Goal: Task Accomplishment & Management: Use online tool/utility

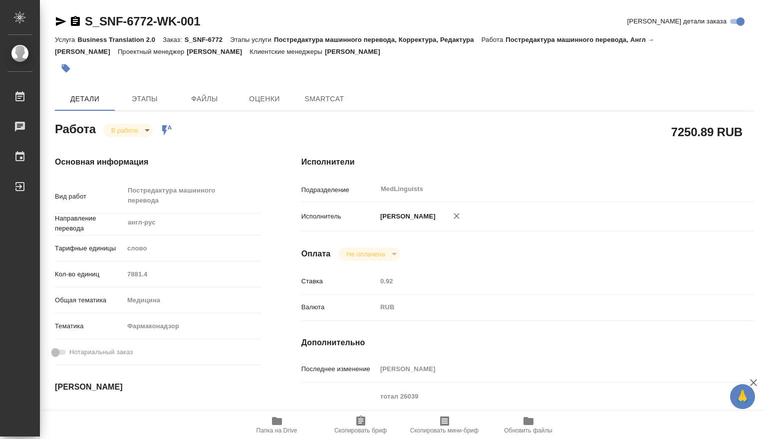
type textarea "x"
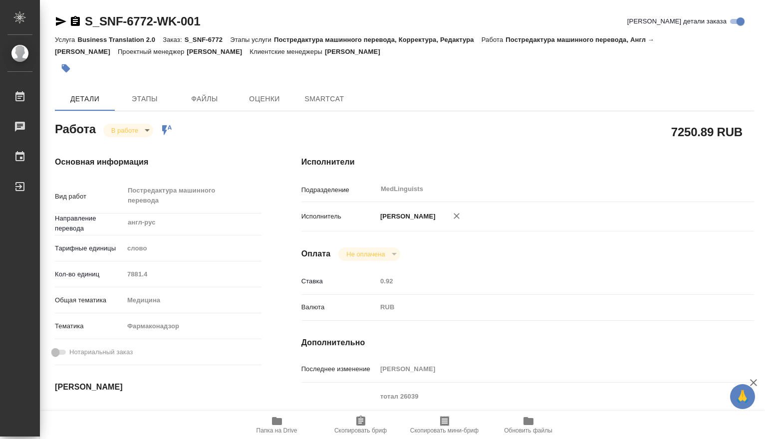
type textarea "x"
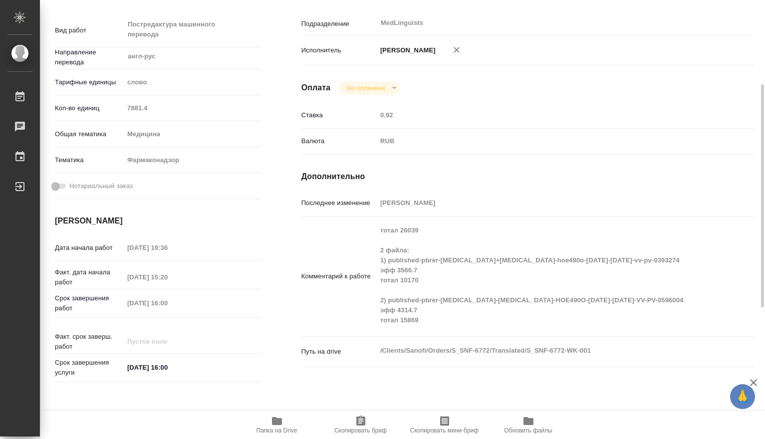
type textarea "x"
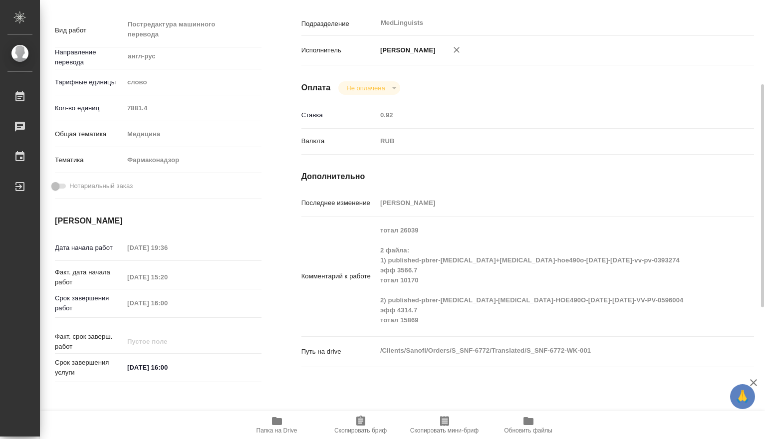
scroll to position [332, 0]
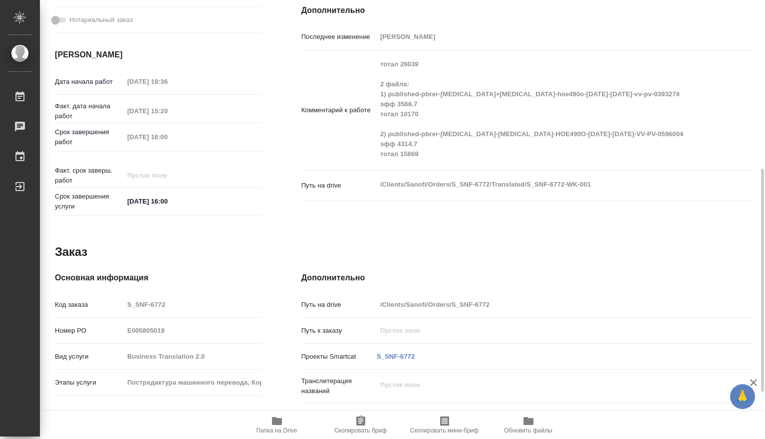
type textarea "x"
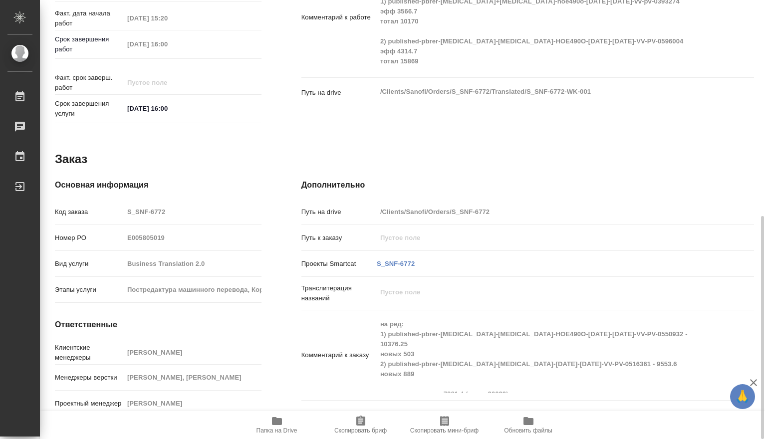
scroll to position [0, 0]
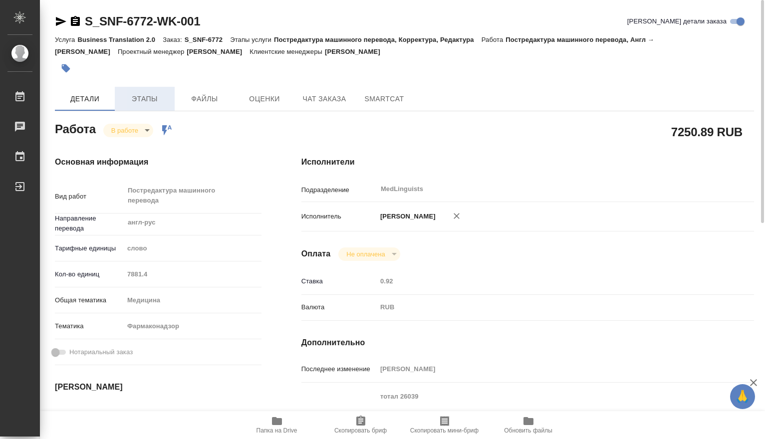
click at [152, 98] on span "Этапы" at bounding box center [145, 99] width 48 height 12
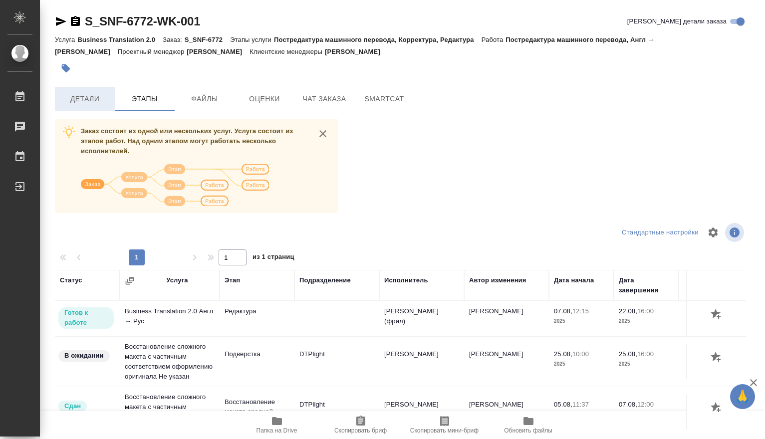
click at [94, 99] on span "Детали" at bounding box center [85, 99] width 48 height 12
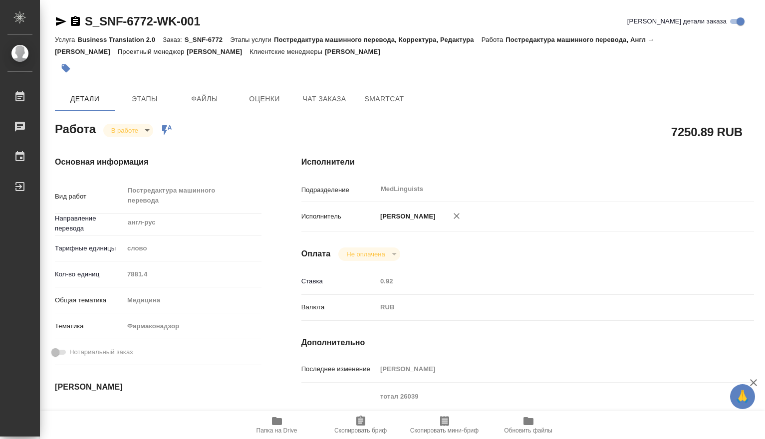
type textarea "x"
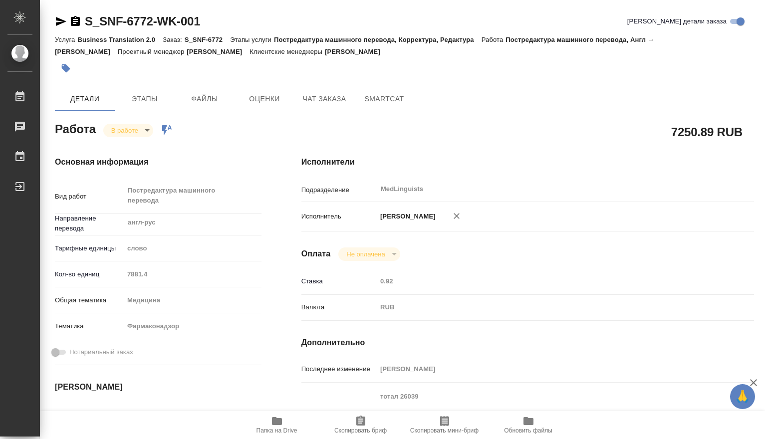
type textarea "x"
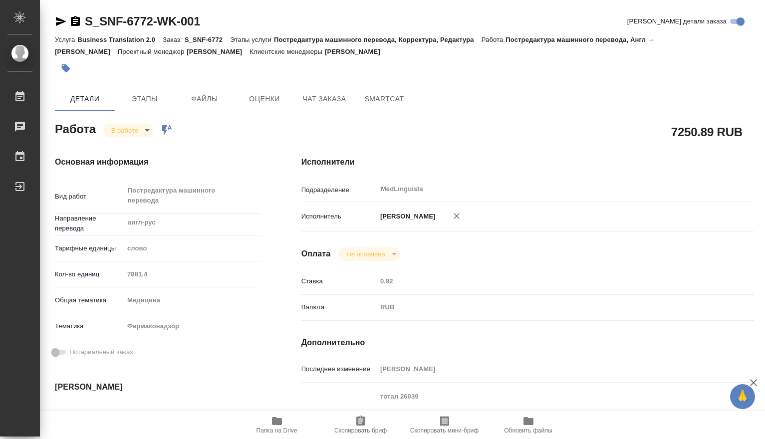
type textarea "x"
